Goal: Task Accomplishment & Management: Complete application form

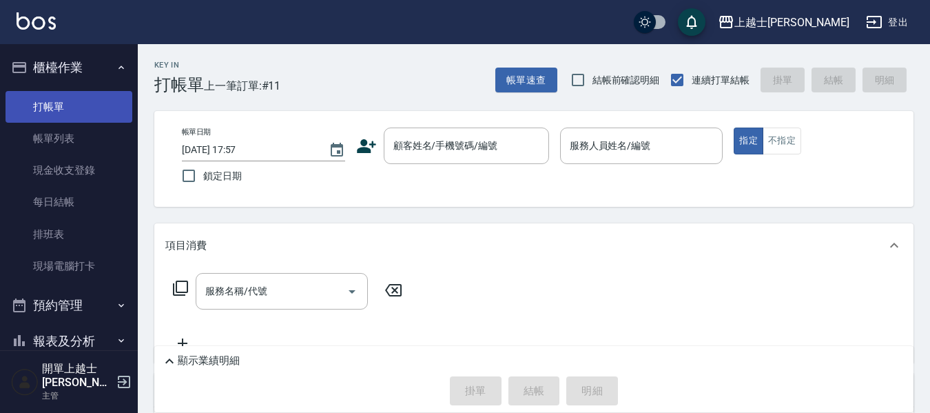
drag, startPoint x: 0, startPoint y: 0, endPoint x: 101, endPoint y: 105, distance: 146.2
click at [101, 105] on link "打帳單" at bounding box center [69, 107] width 127 height 32
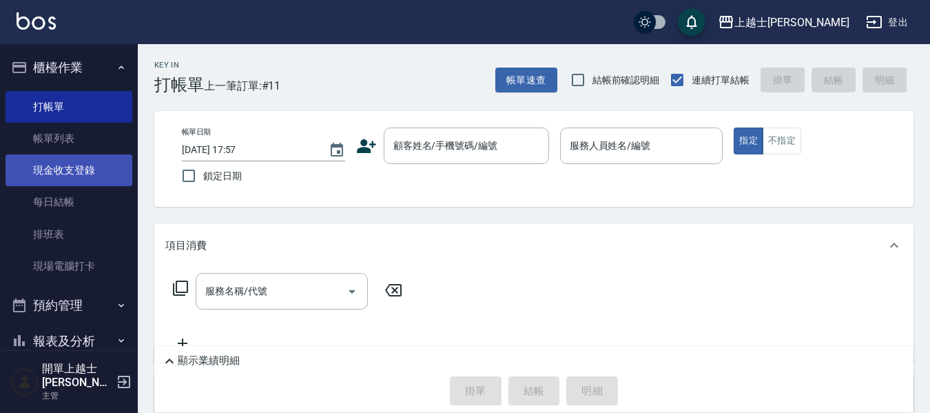
click at [76, 165] on link "現金收支登錄" at bounding box center [69, 170] width 127 height 32
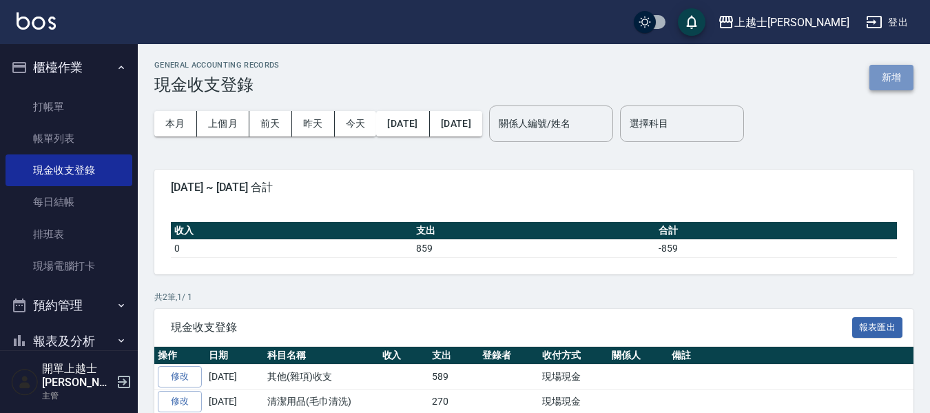
click at [903, 74] on button "新增" at bounding box center [892, 77] width 44 height 25
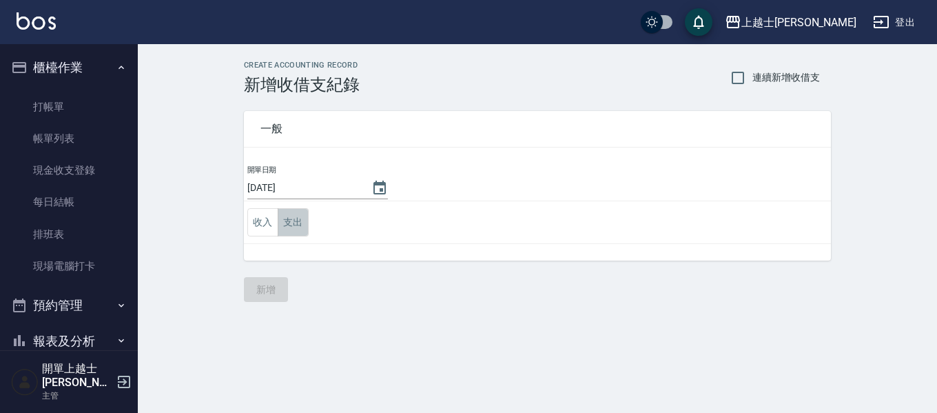
click at [293, 225] on button "支出" at bounding box center [293, 222] width 31 height 28
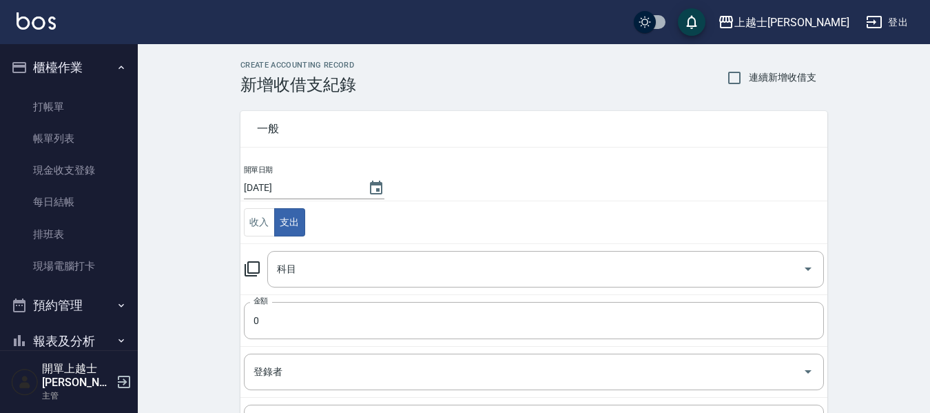
click at [252, 267] on icon at bounding box center [252, 268] width 17 height 17
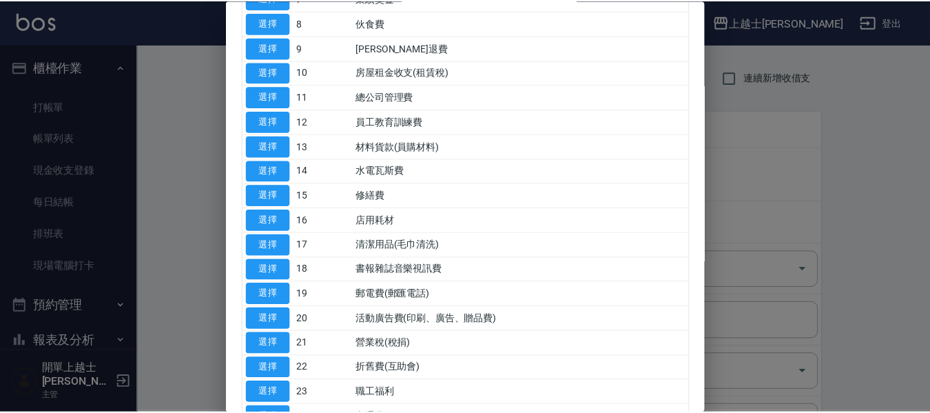
scroll to position [276, 0]
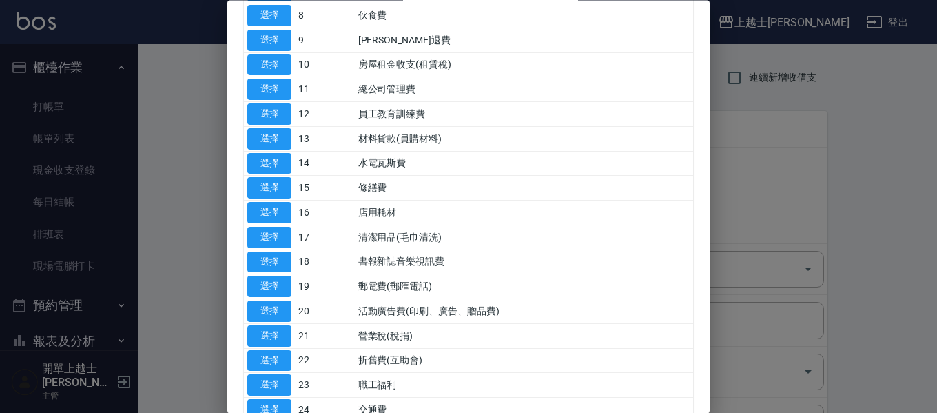
click at [241, 285] on div "代號 名稱 選擇 0 售貨費用 選擇 1 營業收入 選擇 2 產品販賣 選擇 3 行政幹部薪資 選擇 4 設計師薪資 選擇 5 助理薪資 選擇 6 員工借支 …" at bounding box center [468, 266] width 482 height 987
click at [266, 283] on button "選擇" at bounding box center [269, 286] width 44 height 21
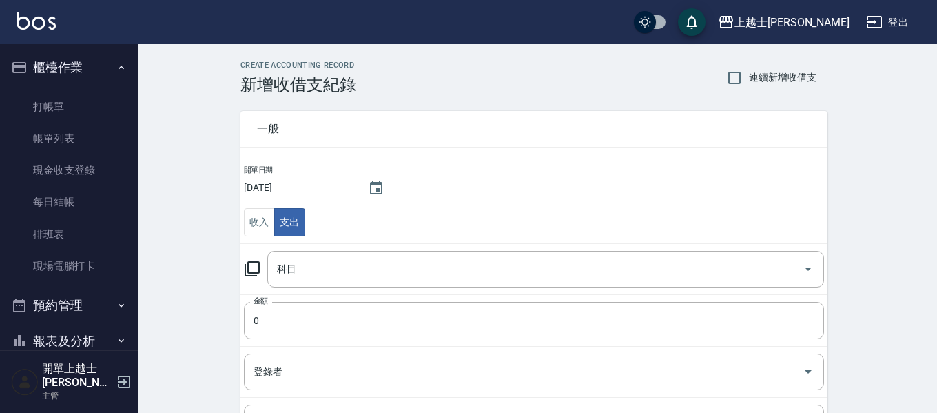
type input "19 郵電費(郵匯電話)"
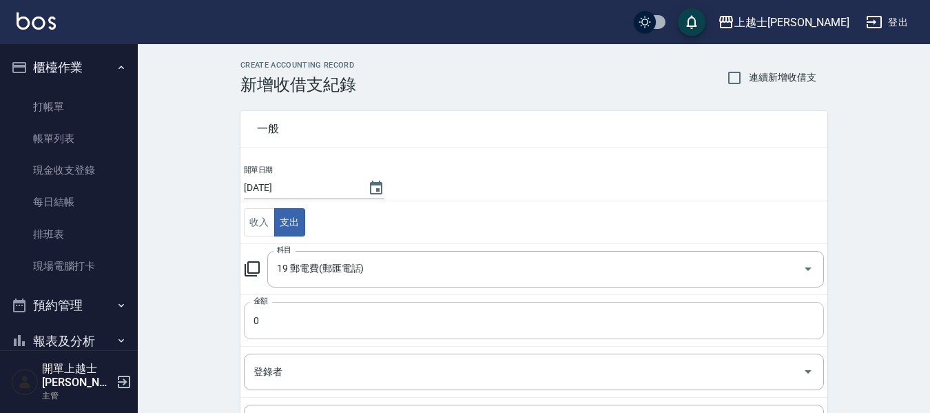
click at [282, 314] on input "0" at bounding box center [534, 320] width 580 height 37
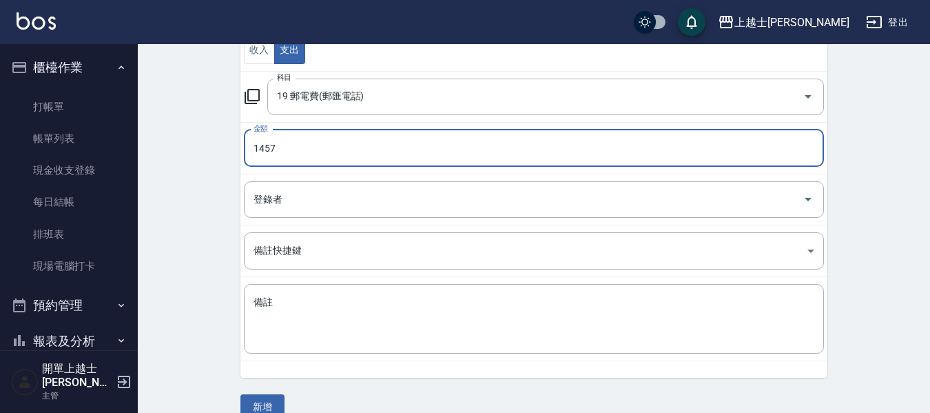
scroll to position [196, 0]
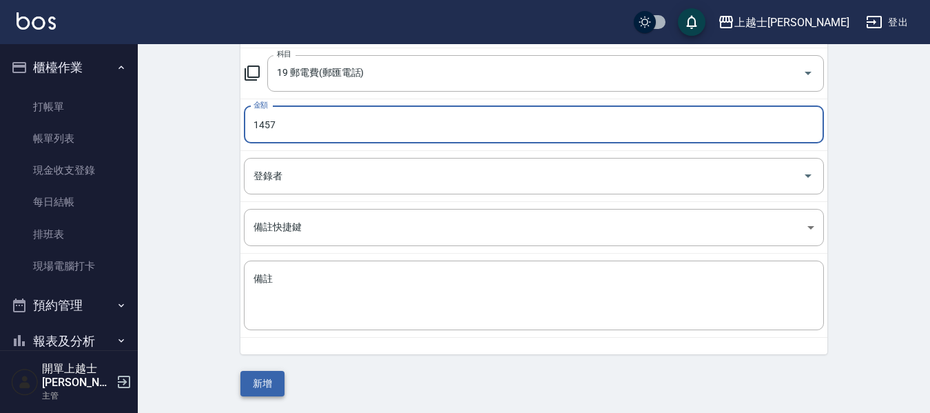
type input "1457"
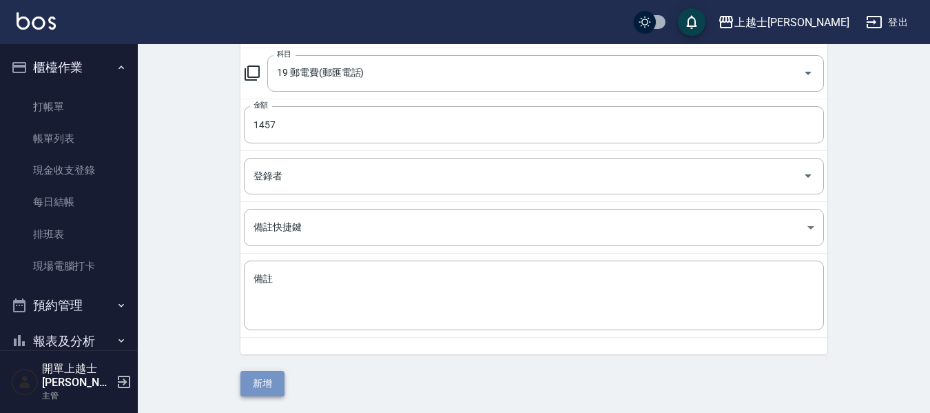
click at [253, 385] on button "新增" at bounding box center [262, 383] width 44 height 25
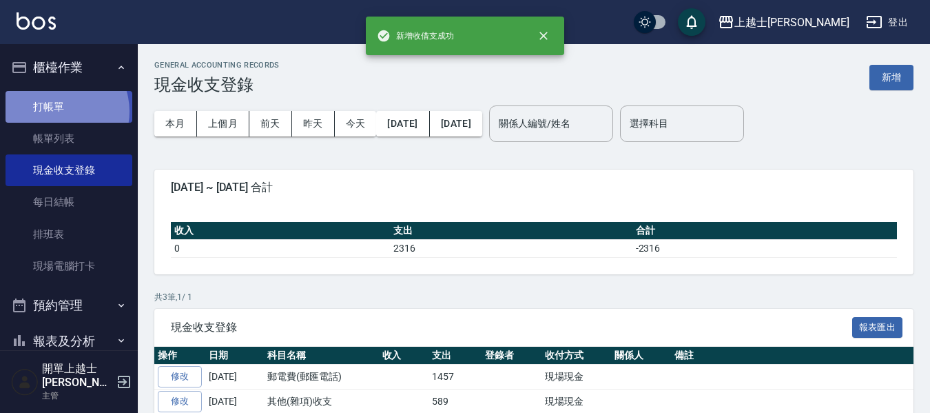
click at [57, 111] on link "打帳單" at bounding box center [69, 107] width 127 height 32
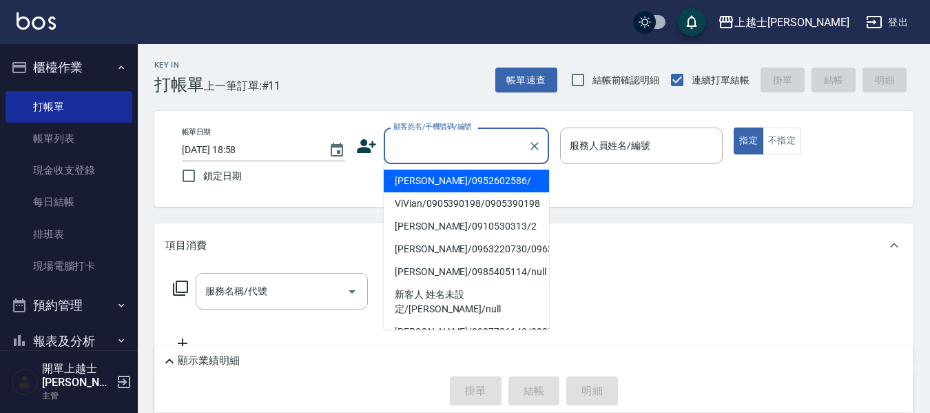
click at [473, 154] on input "顧客姓名/手機號碼/編號" at bounding box center [456, 146] width 132 height 24
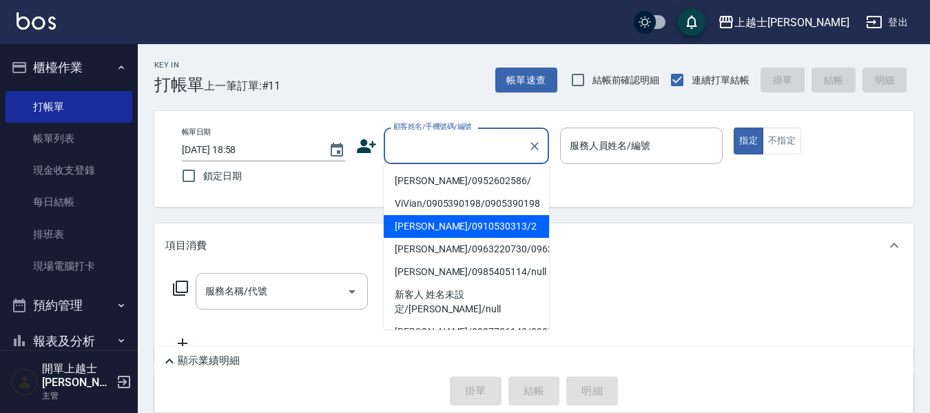
click at [454, 227] on li "[PERSON_NAME]/0910530313/2" at bounding box center [466, 226] width 165 height 23
type input "[PERSON_NAME]/0910530313/2"
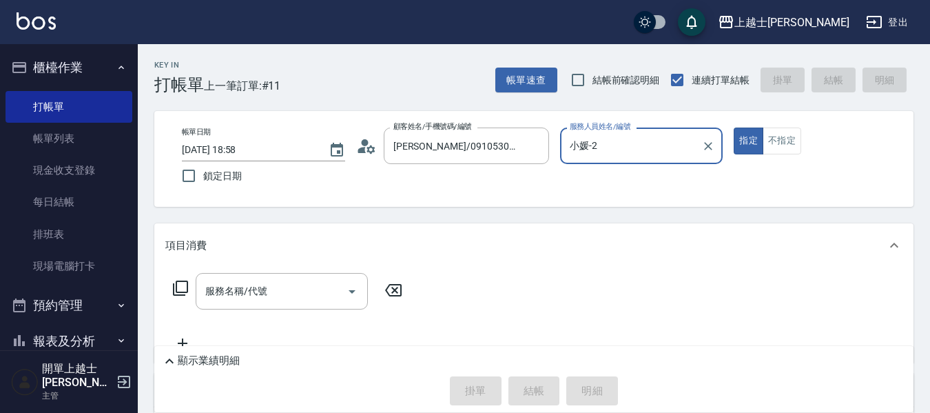
type input "小媛-2"
click at [249, 291] on div "服務名稱/代號 服務名稱/代號" at bounding box center [282, 291] width 172 height 37
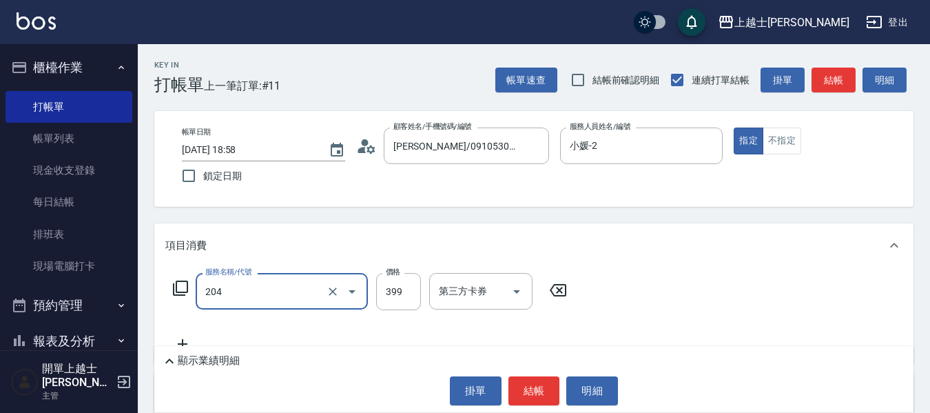
type input "A級洗+剪(204)"
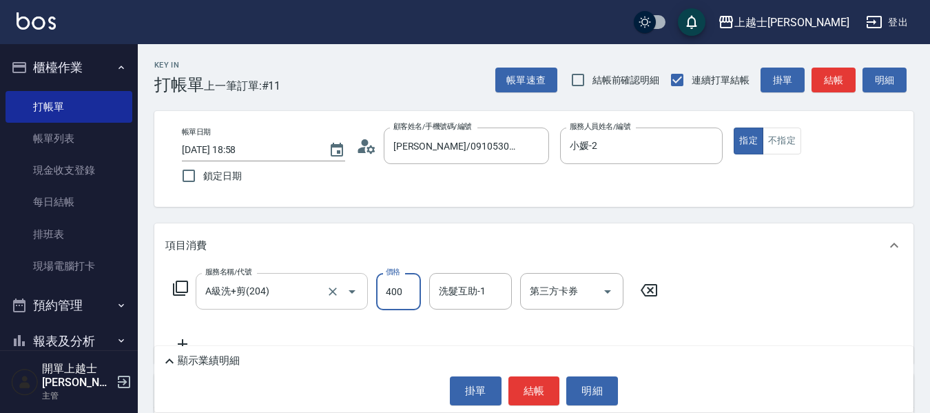
type input "400"
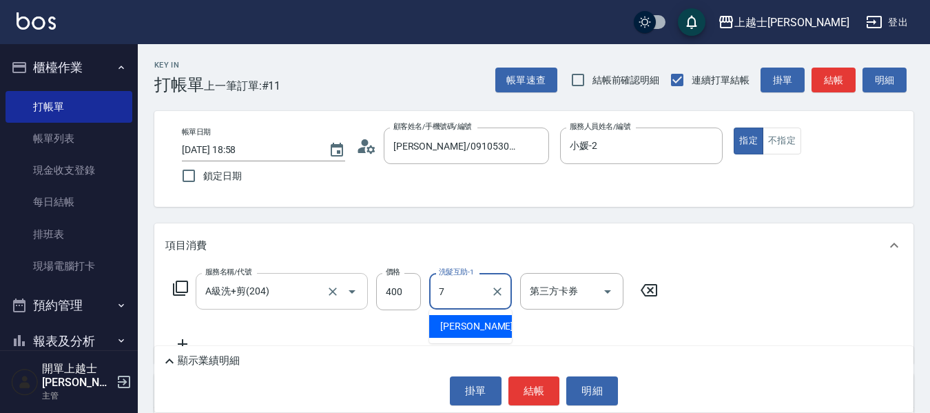
type input "[PERSON_NAME]-7"
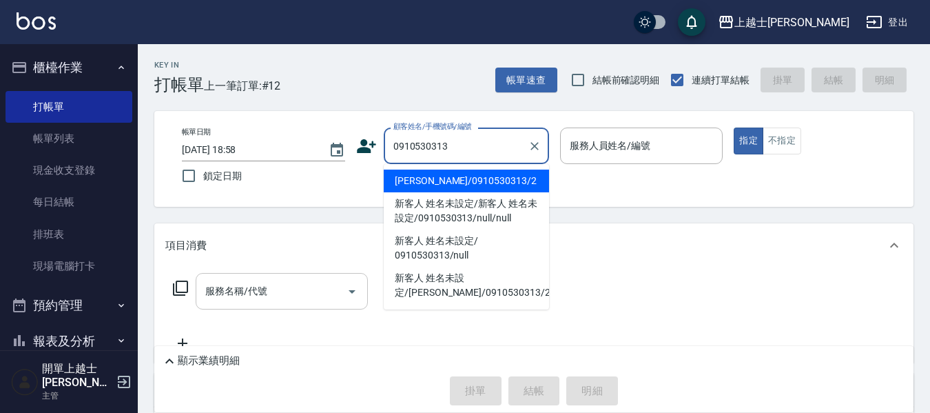
type input "[PERSON_NAME]/0910530313/2"
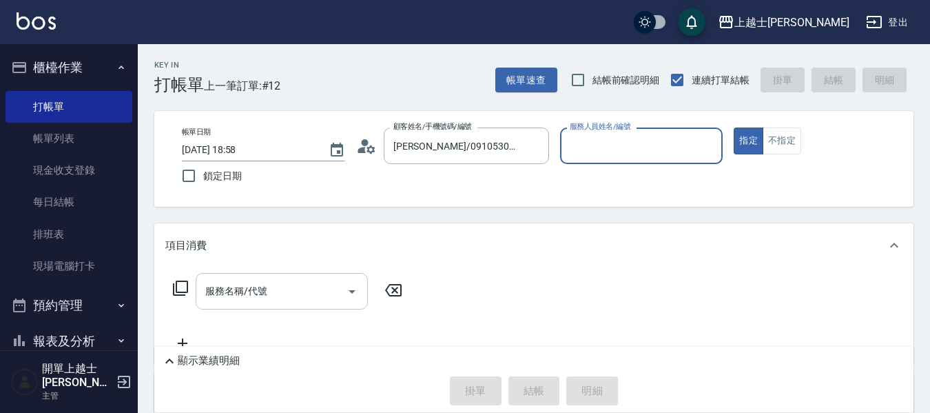
type input "小媛-2"
click at [734, 127] on button "指定" at bounding box center [749, 140] width 30 height 27
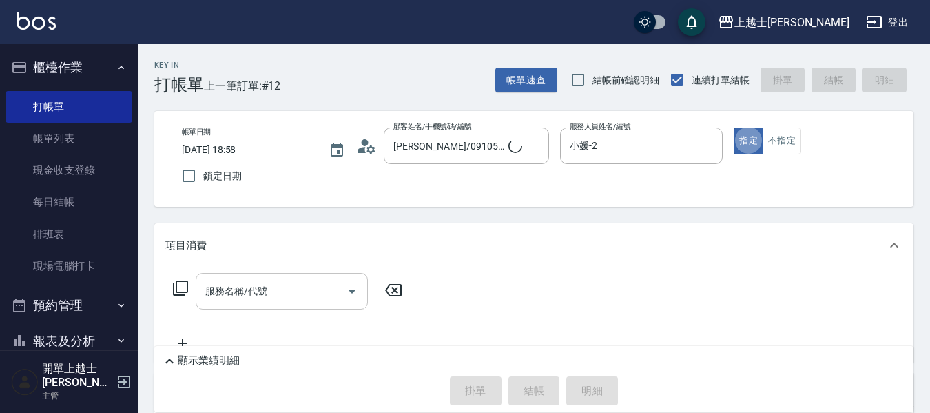
type button "true"
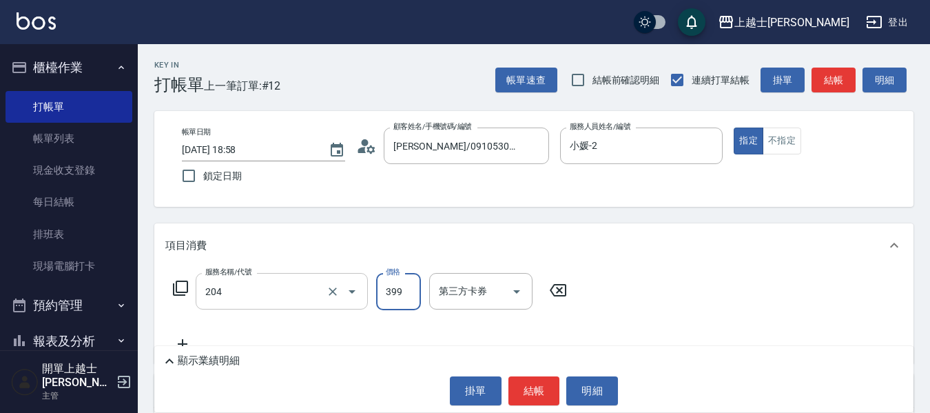
type input "A級洗+剪(204)"
type input "400"
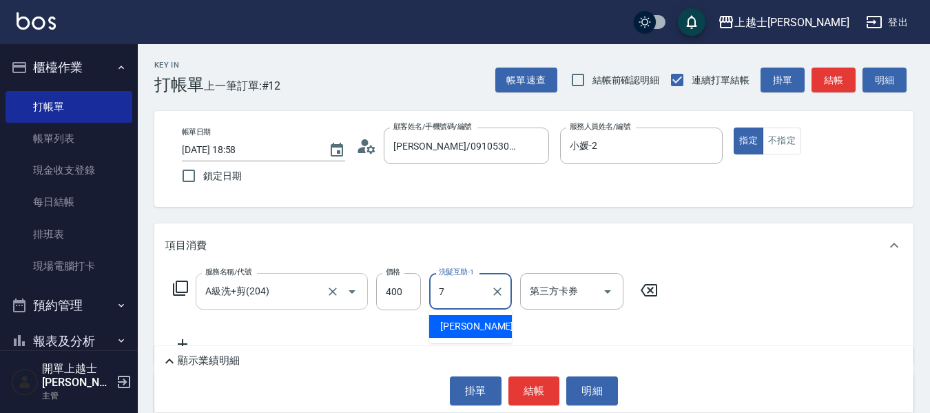
type input "[PERSON_NAME]-7"
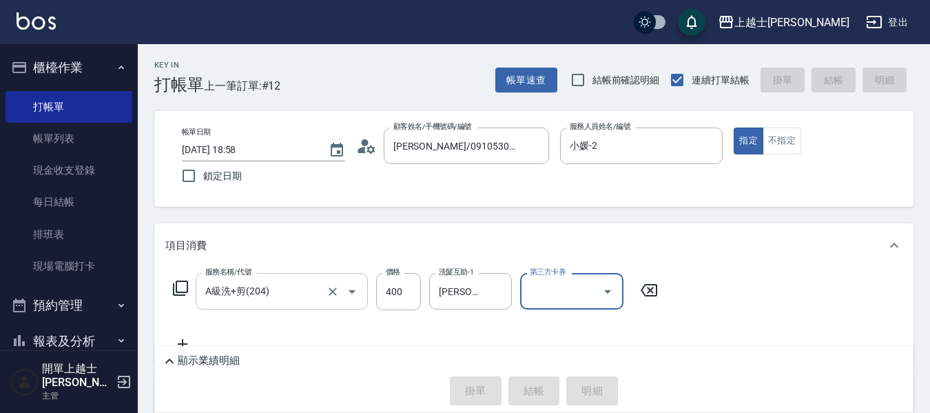
type input "[DATE] 18:59"
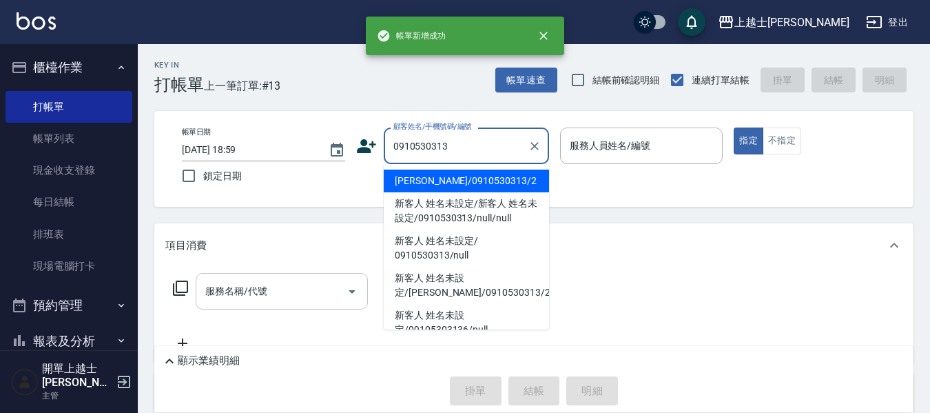
type input "[PERSON_NAME]/0910530313/2"
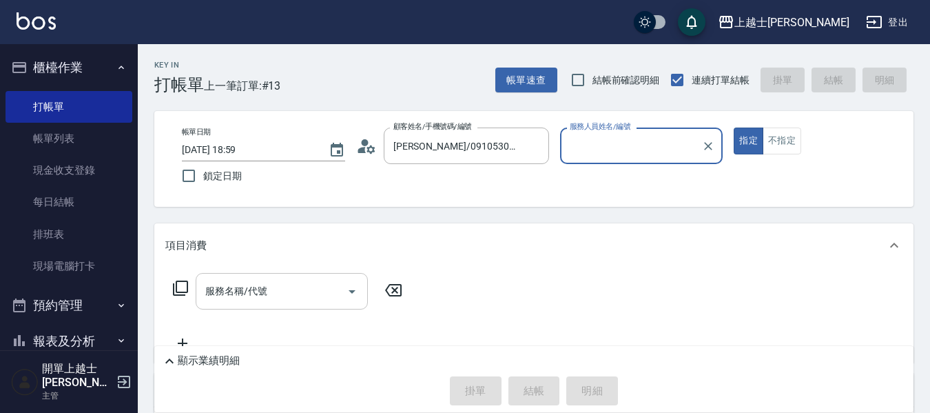
type input "小媛-2"
click at [734, 127] on button "指定" at bounding box center [749, 140] width 30 height 27
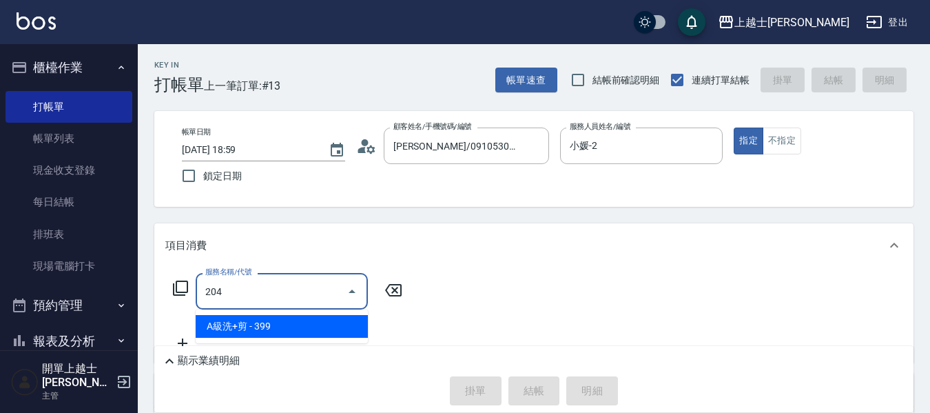
type input "A級洗+剪(204)"
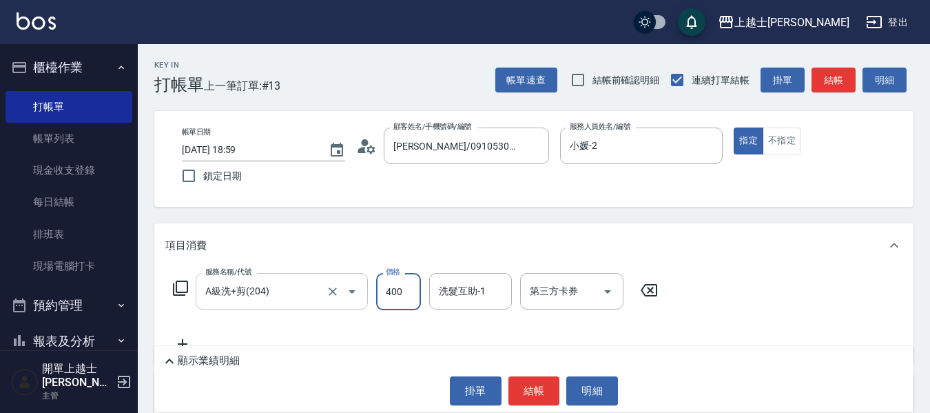
type input "400"
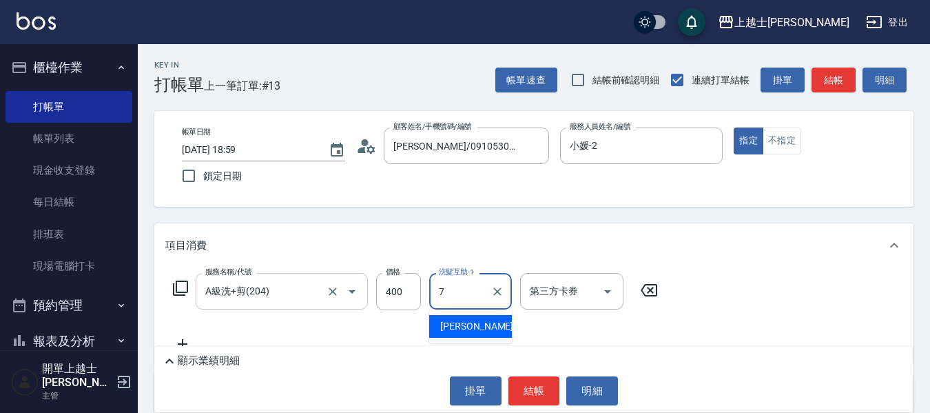
type input "[PERSON_NAME]-7"
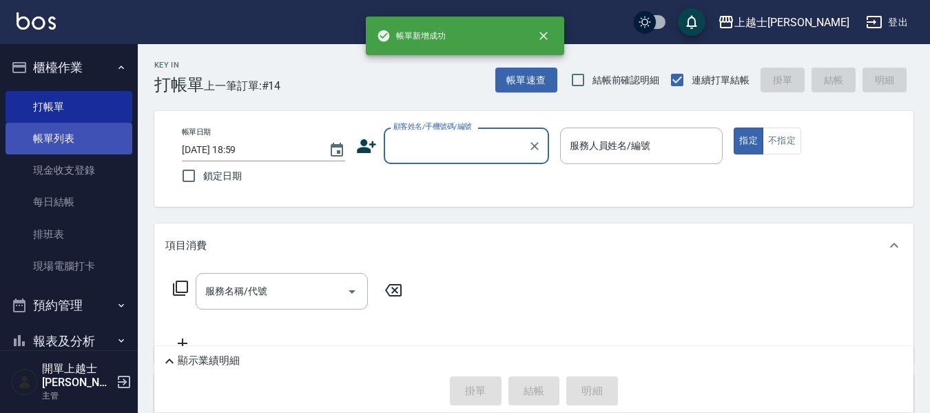
click at [79, 130] on link "帳單列表" at bounding box center [69, 139] width 127 height 32
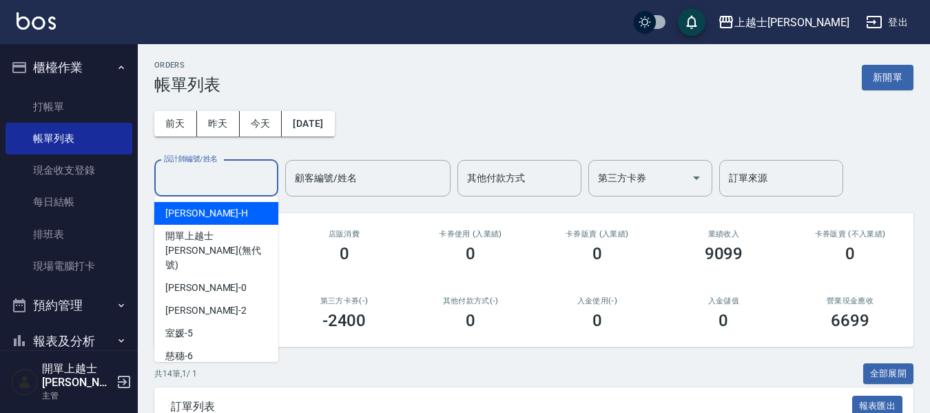
click at [218, 178] on input "設計師編號/姓名" at bounding box center [217, 178] width 112 height 24
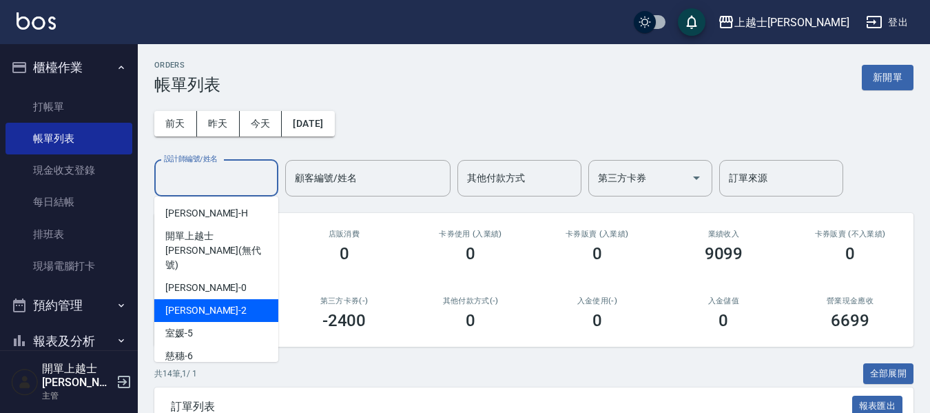
click at [224, 299] on div "小媛 -2" at bounding box center [216, 310] width 124 height 23
type input "小媛-2"
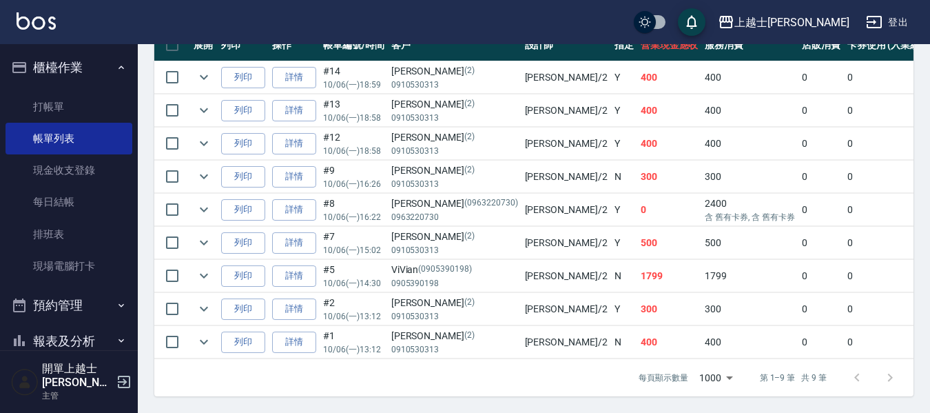
scroll to position [407, 0]
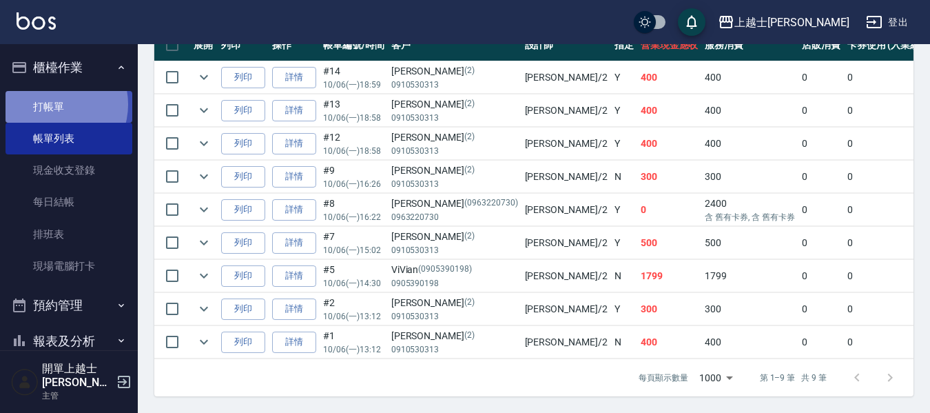
click at [54, 104] on link "打帳單" at bounding box center [69, 107] width 127 height 32
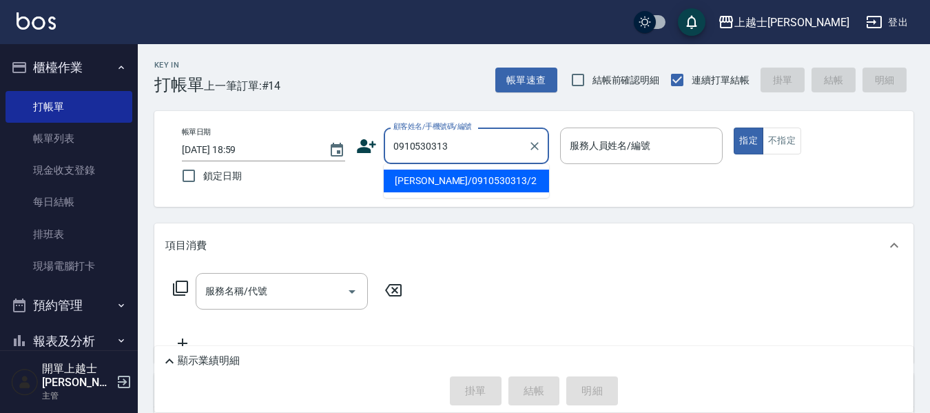
type input "[PERSON_NAME]/0910530313/2"
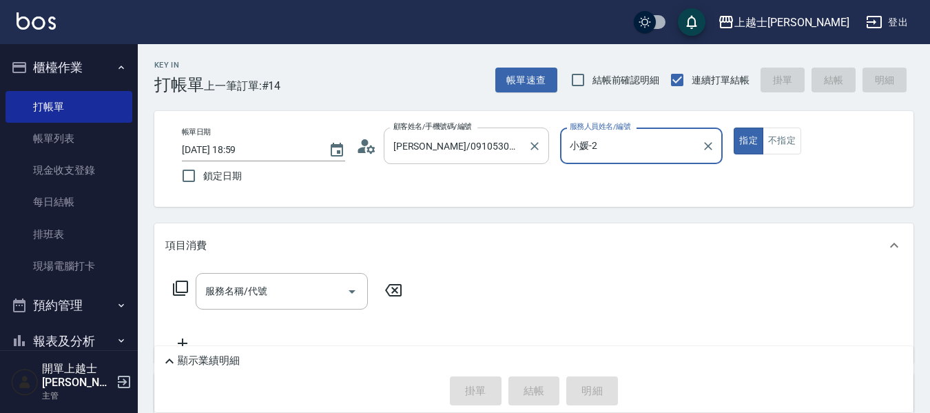
type input "小媛-2"
click at [734, 127] on button "指定" at bounding box center [749, 140] width 30 height 27
type button "true"
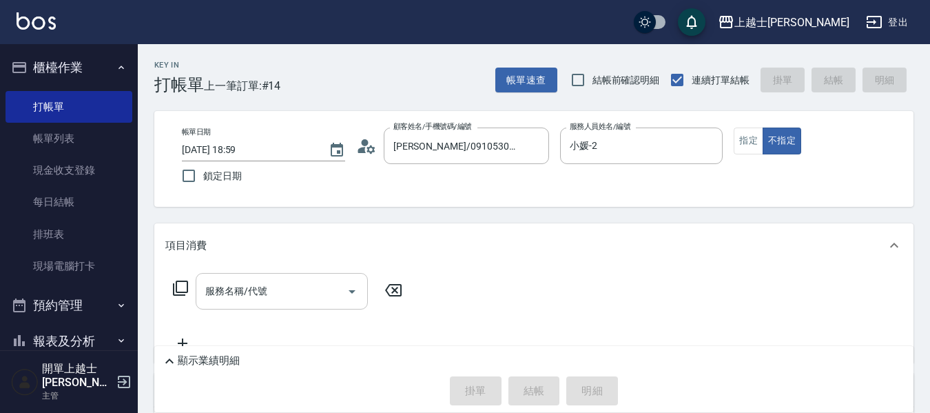
click at [325, 291] on input "服務名稱/代號" at bounding box center [271, 291] width 139 height 24
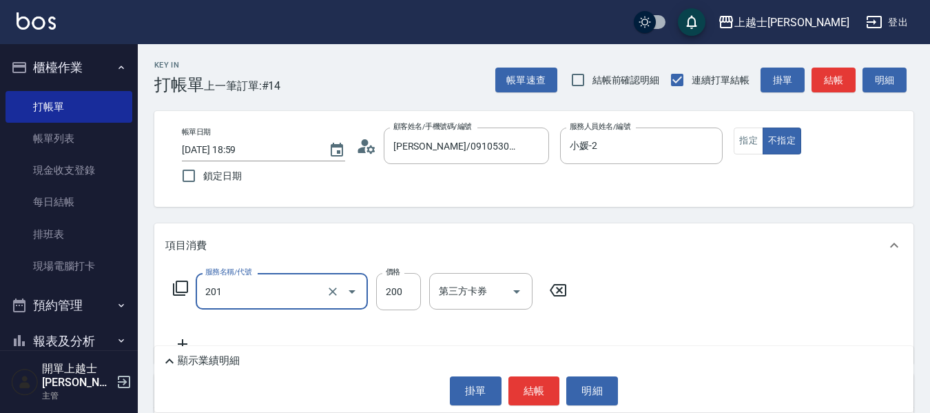
type input "B級單剪(201)"
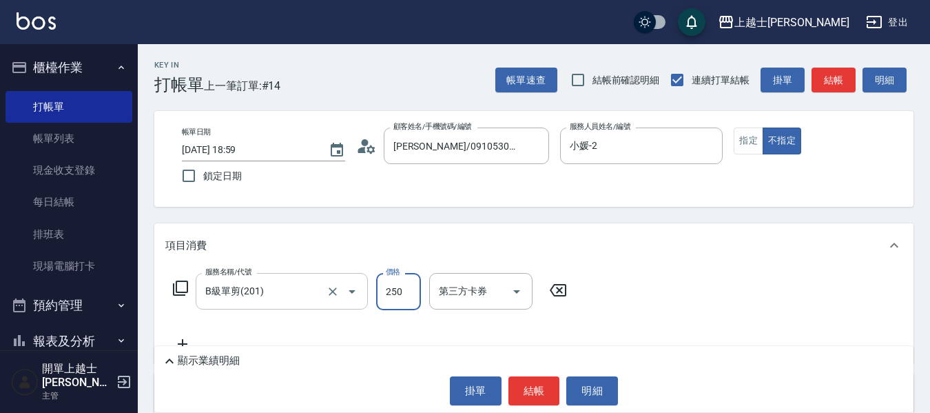
type input "250"
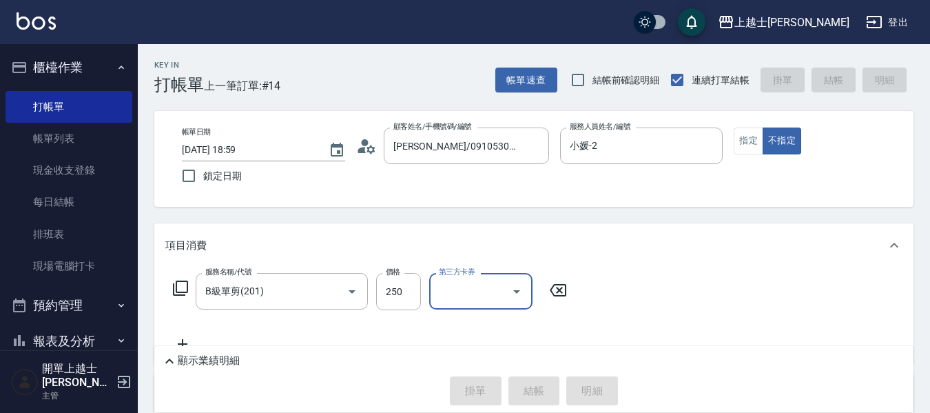
type input "[DATE] 19:00"
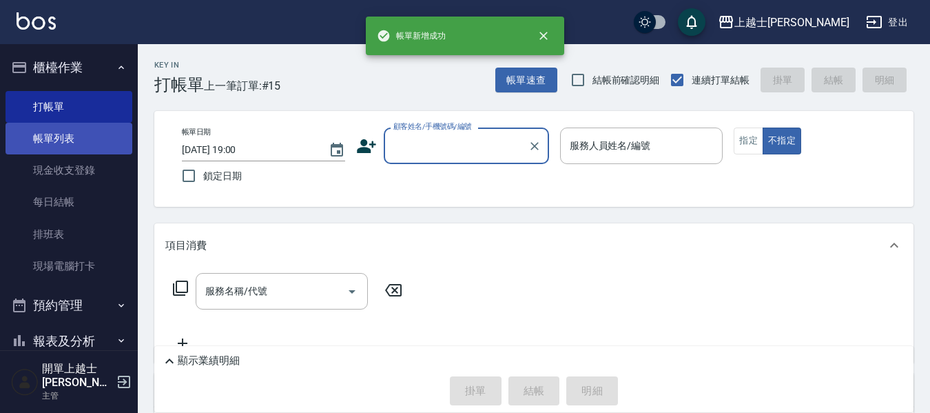
click at [67, 147] on link "帳單列表" at bounding box center [69, 139] width 127 height 32
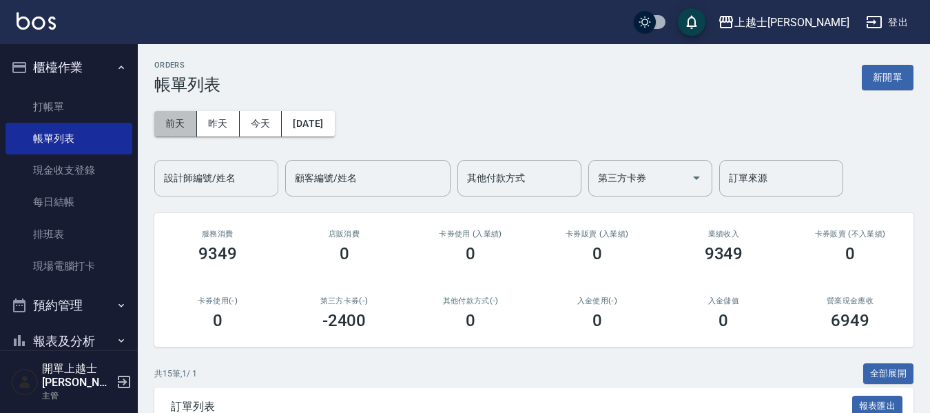
click at [183, 114] on button "前天" at bounding box center [175, 123] width 43 height 25
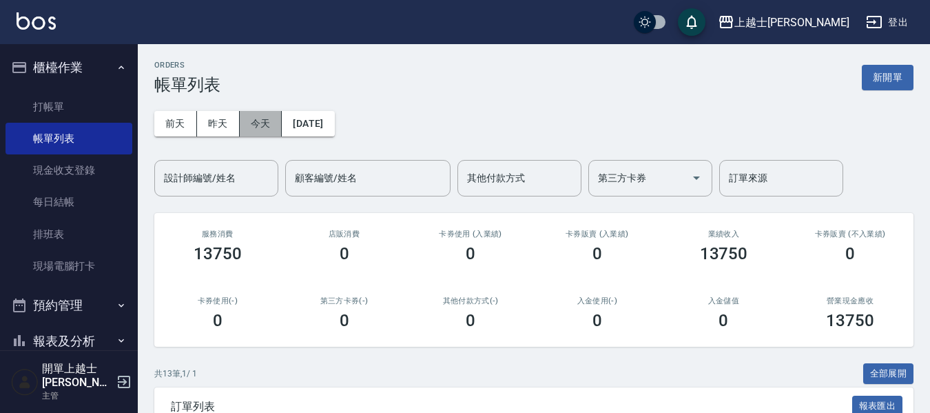
click at [251, 123] on button "今天" at bounding box center [261, 123] width 43 height 25
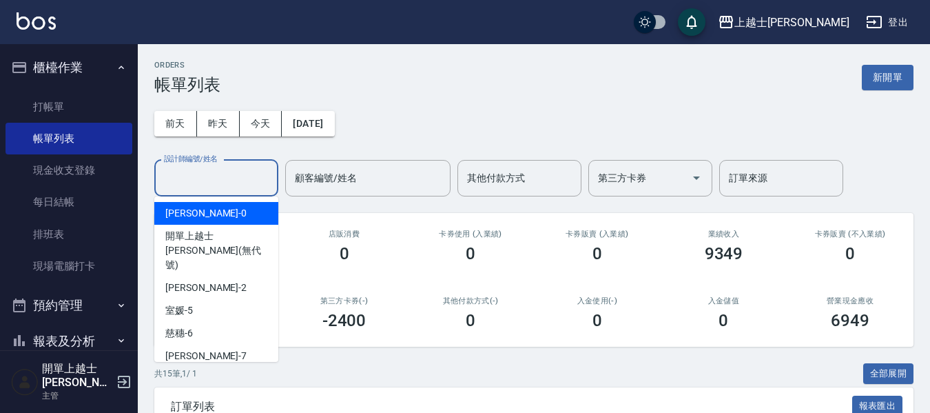
click at [190, 183] on input "設計師編號/姓名" at bounding box center [217, 178] width 112 height 24
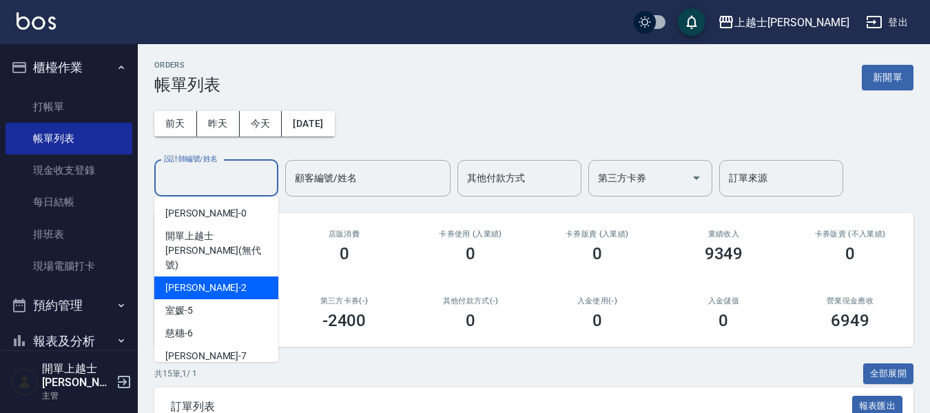
click at [200, 276] on div "小媛 -2" at bounding box center [216, 287] width 124 height 23
type input "小媛-2"
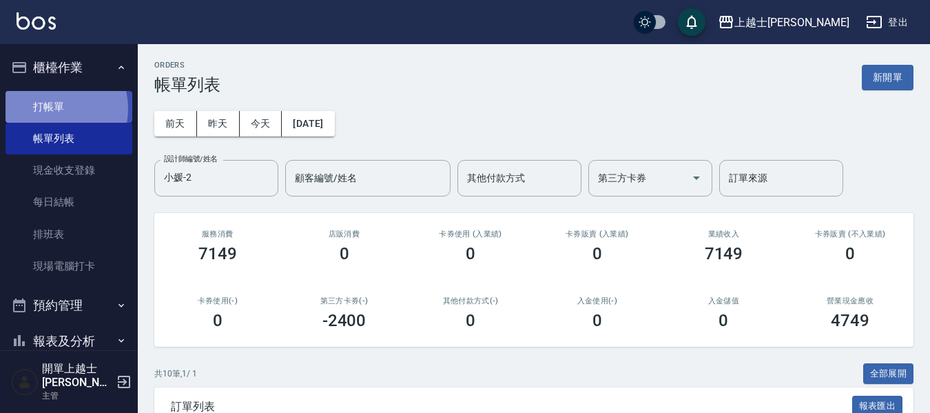
click at [53, 108] on link "打帳單" at bounding box center [69, 107] width 127 height 32
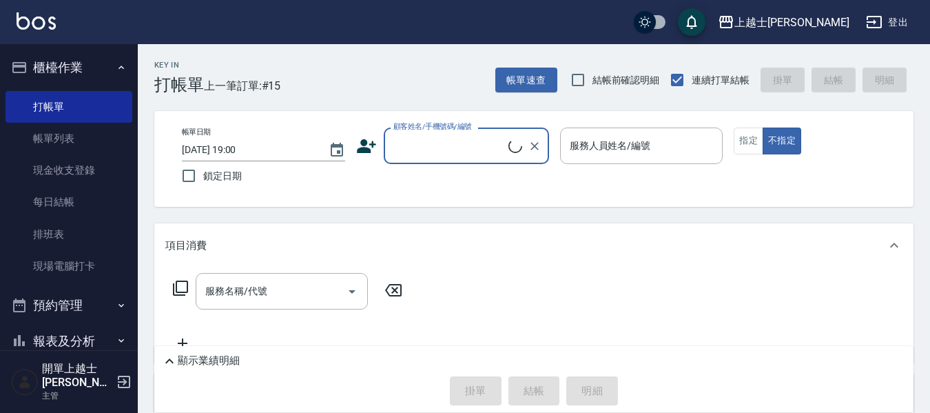
click at [447, 139] on input "顧客姓名/手機號碼/編號" at bounding box center [449, 146] width 119 height 24
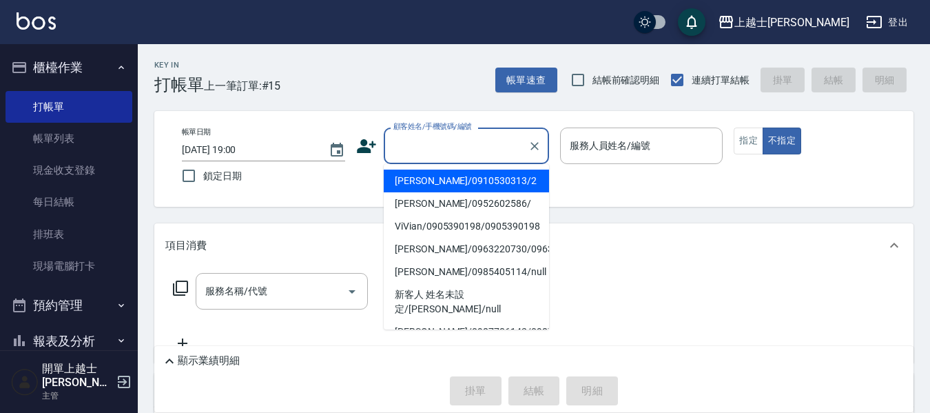
click at [450, 181] on li "[PERSON_NAME]/0910530313/2" at bounding box center [466, 181] width 165 height 23
type input "[PERSON_NAME]/0910530313/2"
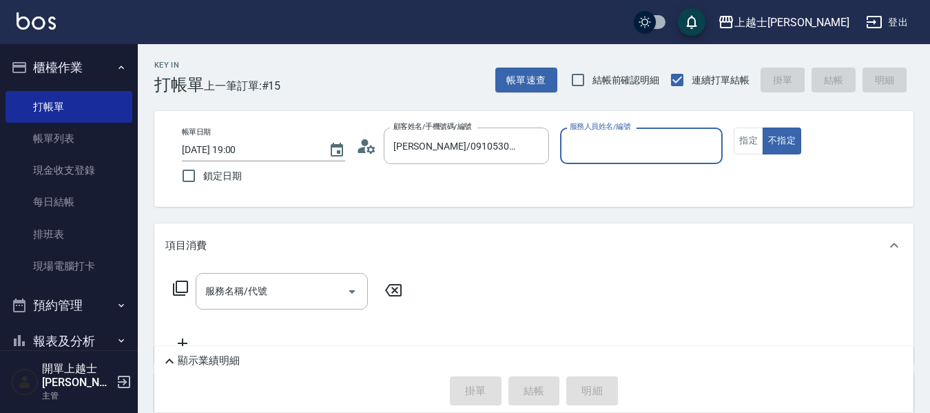
type input "小媛-2"
click at [226, 287] on div "服務名稱/代號 服務名稱/代號" at bounding box center [282, 291] width 172 height 37
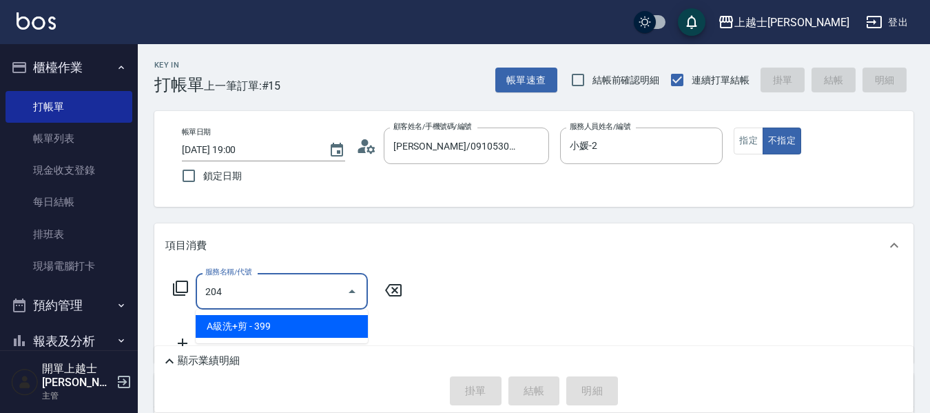
type input "A級洗+剪(204)"
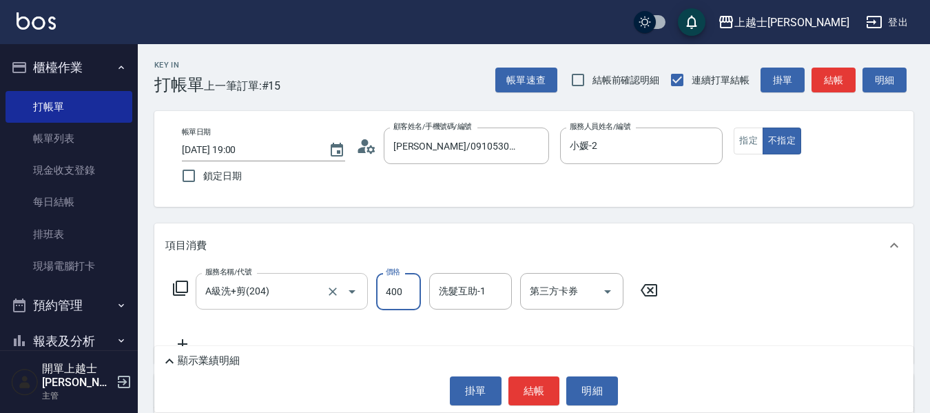
type input "400"
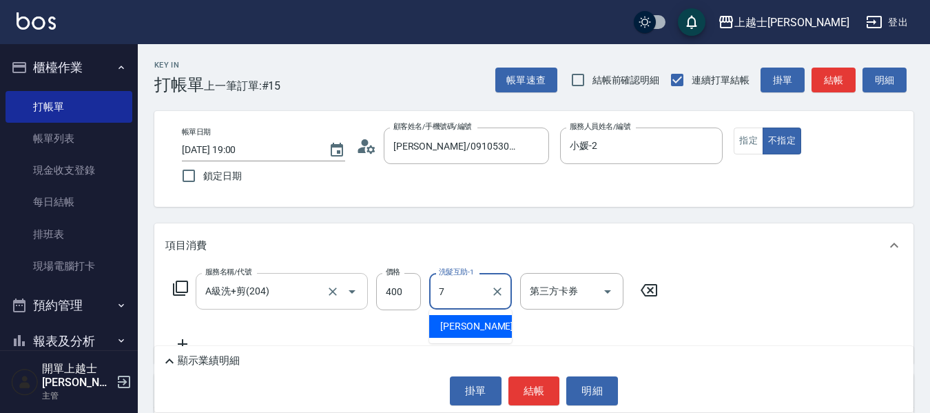
type input "[PERSON_NAME]-7"
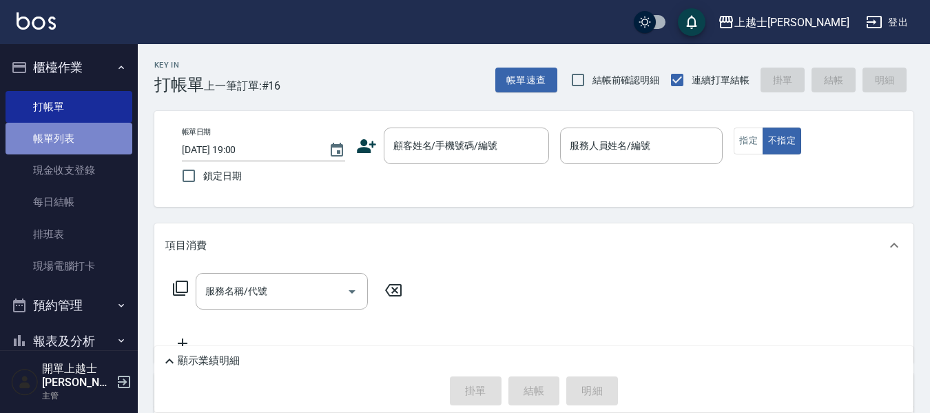
click at [73, 136] on link "帳單列表" at bounding box center [69, 139] width 127 height 32
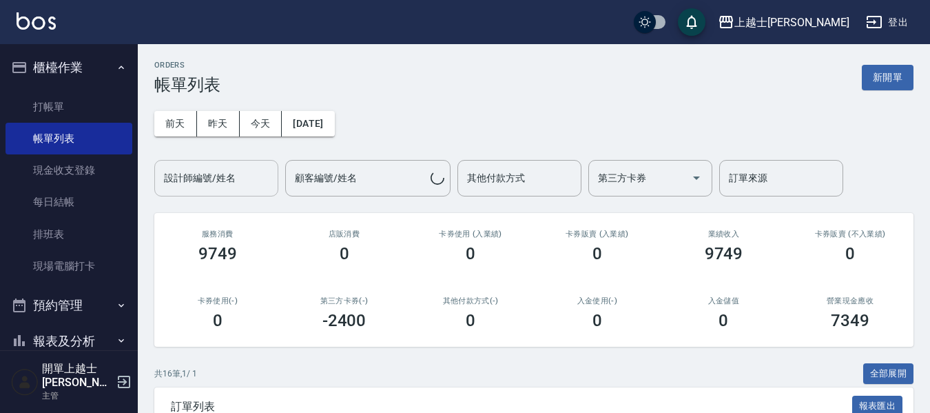
click at [221, 183] on div "設計師編號/姓名 設計師編號/姓名" at bounding box center [216, 178] width 124 height 37
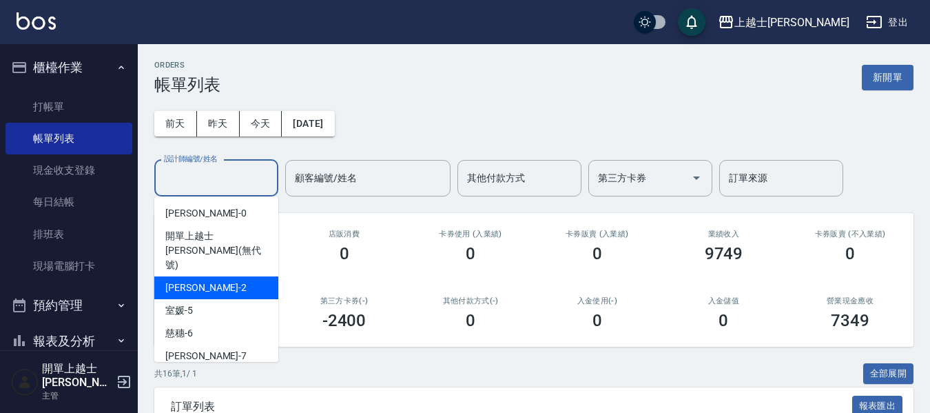
click at [214, 276] on div "小媛 -2" at bounding box center [216, 287] width 124 height 23
type input "小媛-2"
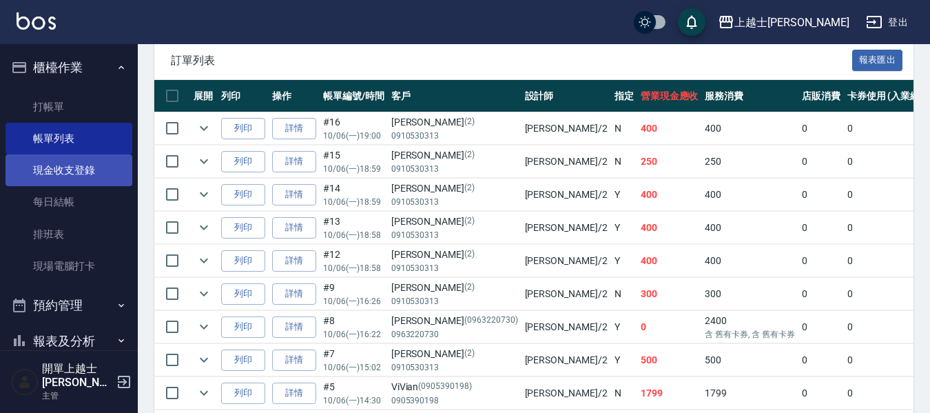
scroll to position [336, 0]
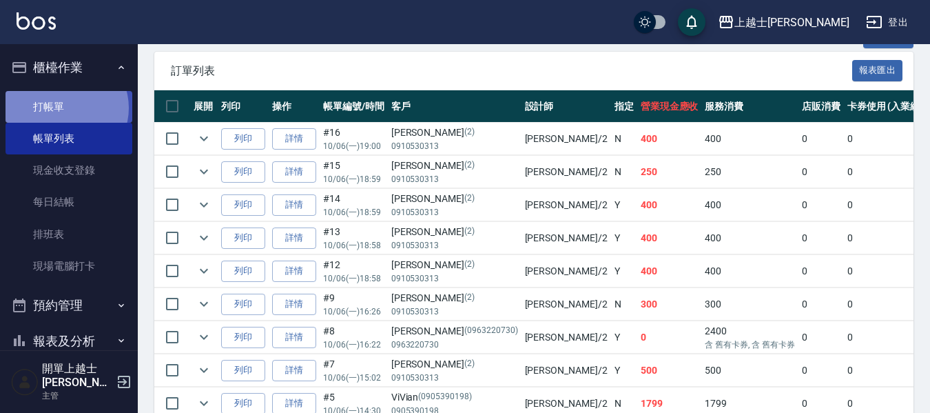
click at [64, 108] on link "打帳單" at bounding box center [69, 107] width 127 height 32
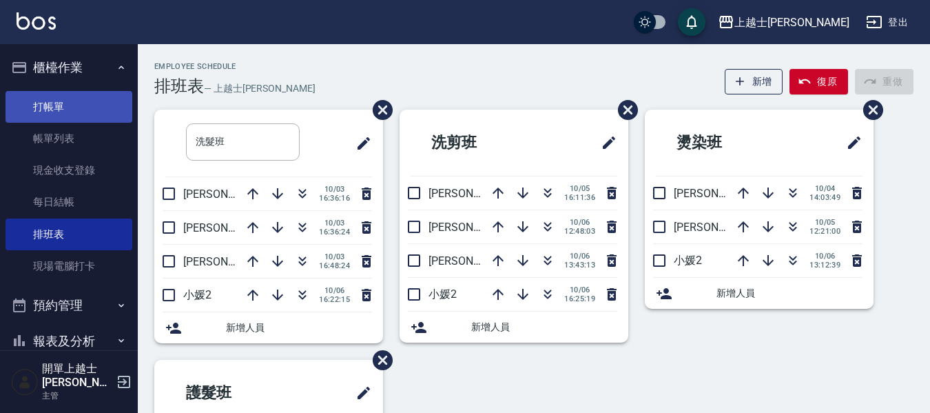
click at [61, 110] on link "打帳單" at bounding box center [69, 107] width 127 height 32
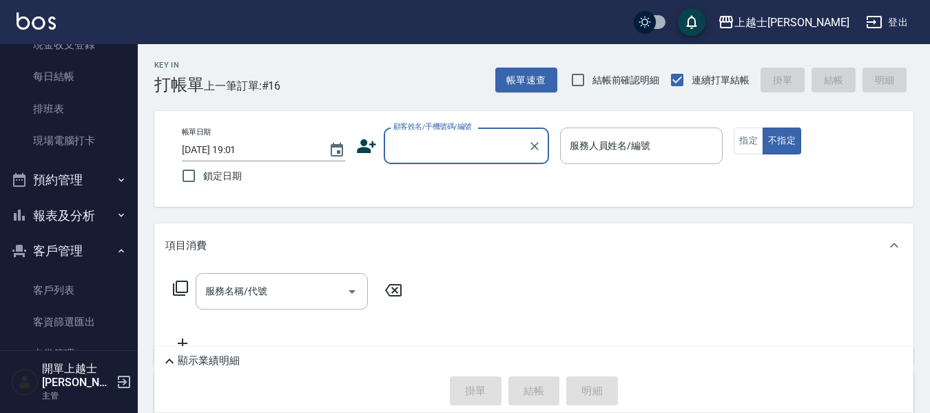
scroll to position [138, 0]
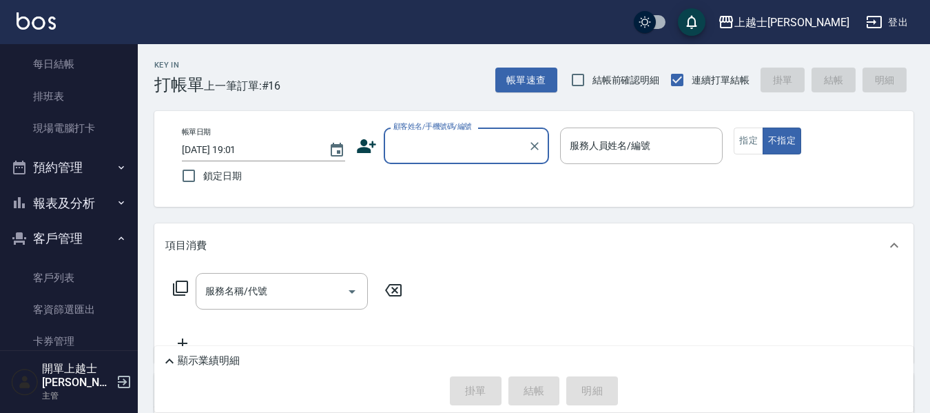
click at [63, 199] on button "報表及分析" at bounding box center [69, 203] width 127 height 36
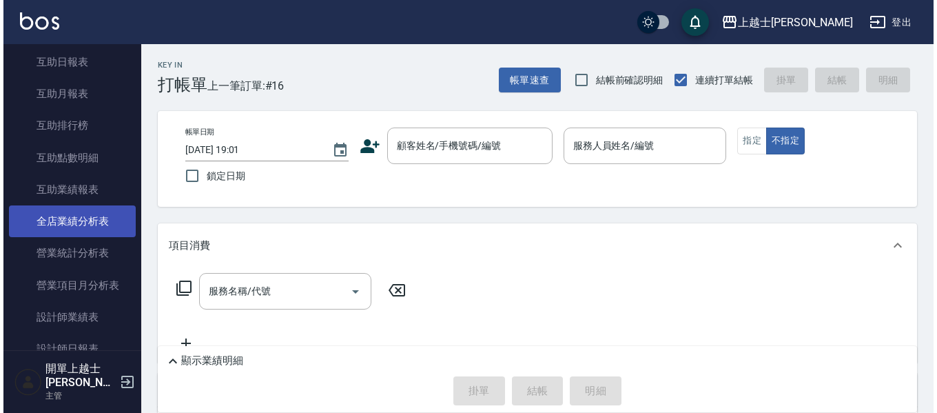
scroll to position [758, 0]
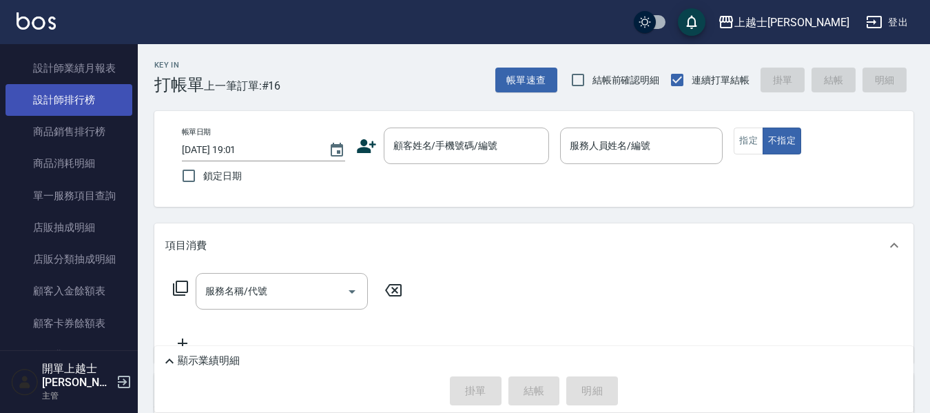
click at [70, 102] on link "設計師排行榜" at bounding box center [69, 100] width 127 height 32
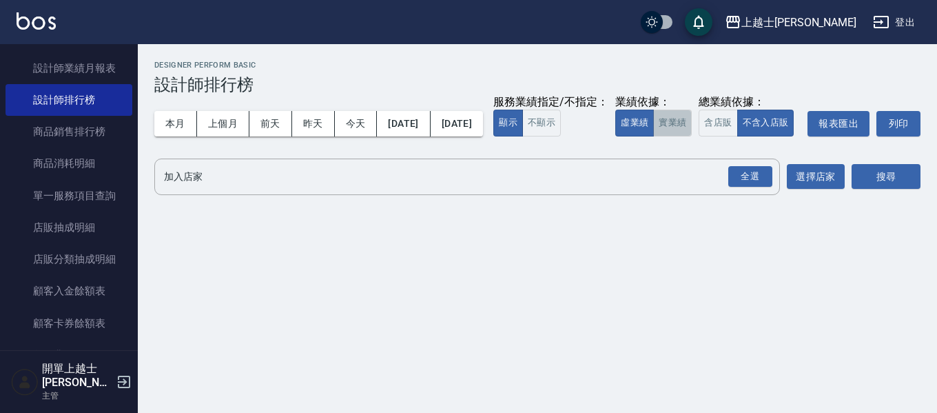
click at [653, 136] on button "實業績" at bounding box center [672, 123] width 39 height 27
click at [736, 187] on div "全選" at bounding box center [750, 176] width 44 height 21
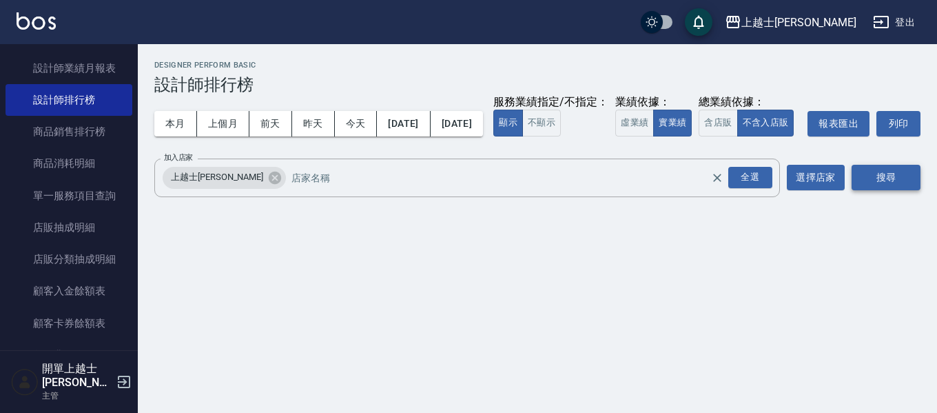
click at [874, 190] on button "搜尋" at bounding box center [886, 177] width 69 height 25
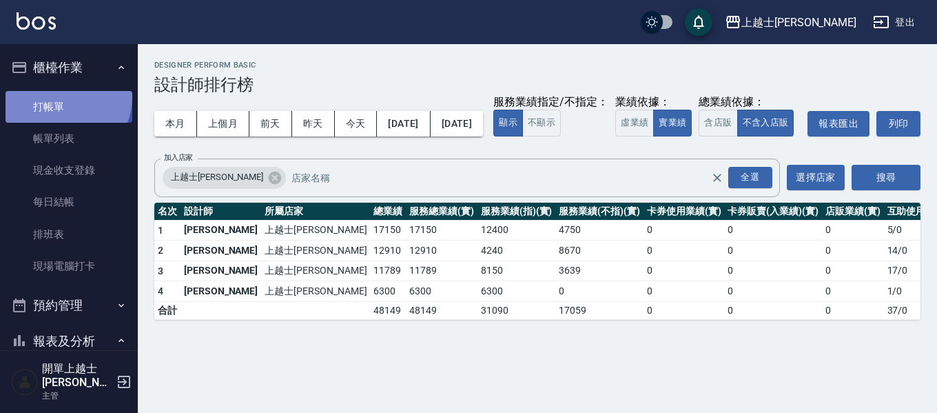
click at [66, 97] on link "打帳單" at bounding box center [69, 107] width 127 height 32
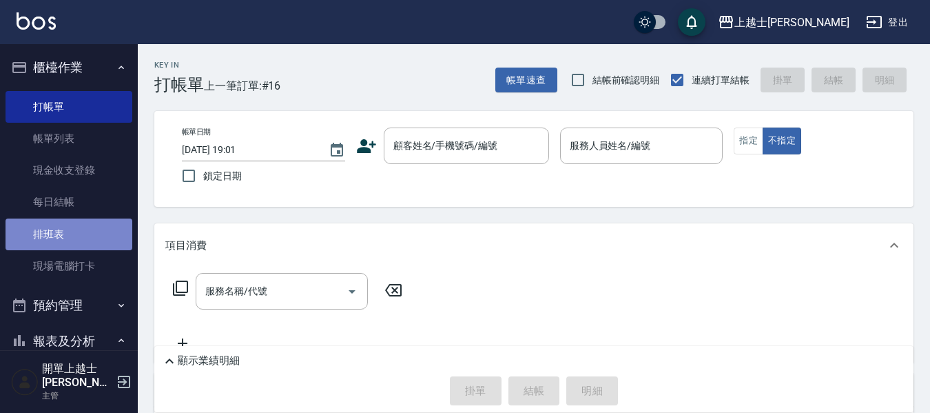
click at [76, 243] on link "排班表" at bounding box center [69, 234] width 127 height 32
